Goal: Navigation & Orientation: Find specific page/section

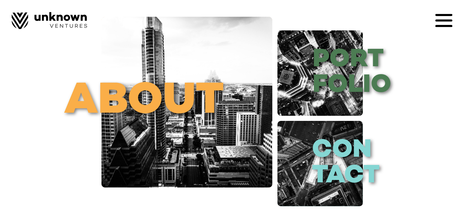
click at [444, 15] on icon at bounding box center [444, 15] width 17 height 2
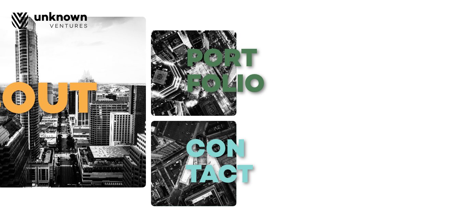
click at [215, 81] on div at bounding box center [232, 104] width 464 height 209
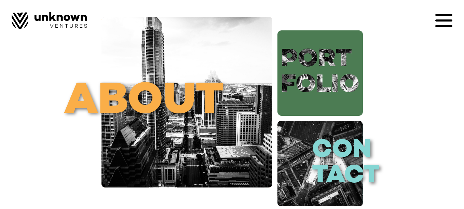
click at [314, 82] on link "port folio" at bounding box center [320, 72] width 85 height 85
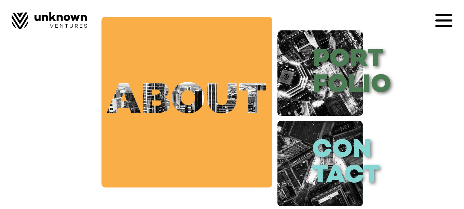
click at [184, 101] on link "about" at bounding box center [187, 102] width 171 height 171
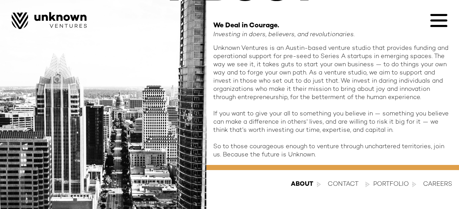
scroll to position [83, 0]
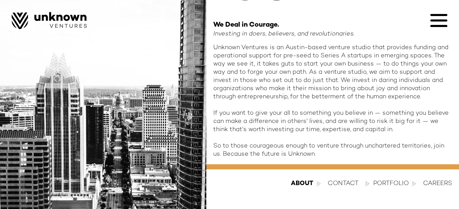
click at [342, 184] on div "contact" at bounding box center [343, 184] width 31 height 8
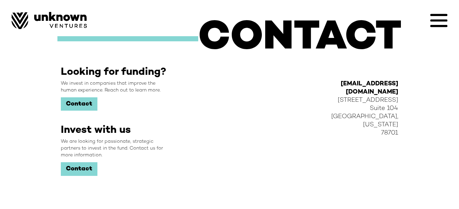
scroll to position [13, 0]
